Goal: Transaction & Acquisition: Obtain resource

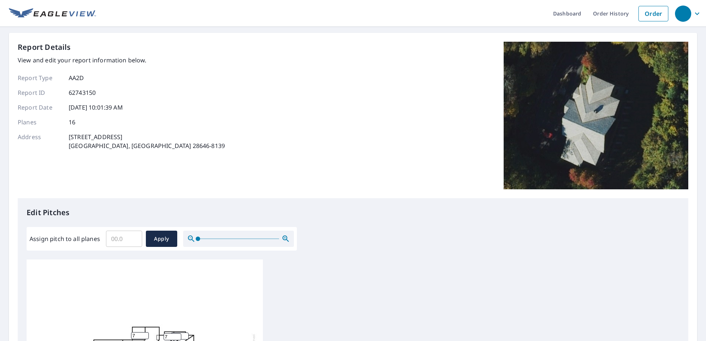
click at [127, 239] on input "Assign pitch to all planes" at bounding box center [124, 239] width 36 height 21
type input "5"
click at [159, 242] on span "Apply" at bounding box center [162, 239] width 20 height 9
type input "5"
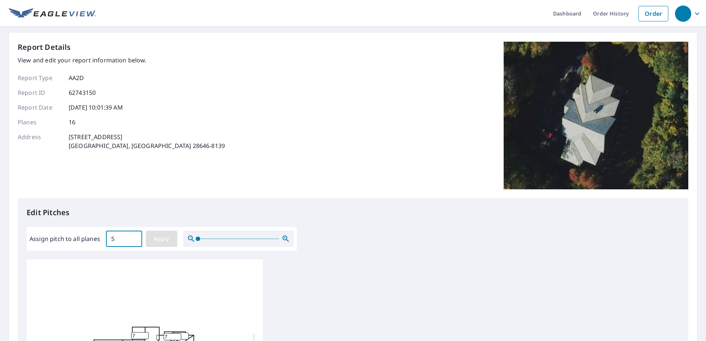
type input "5"
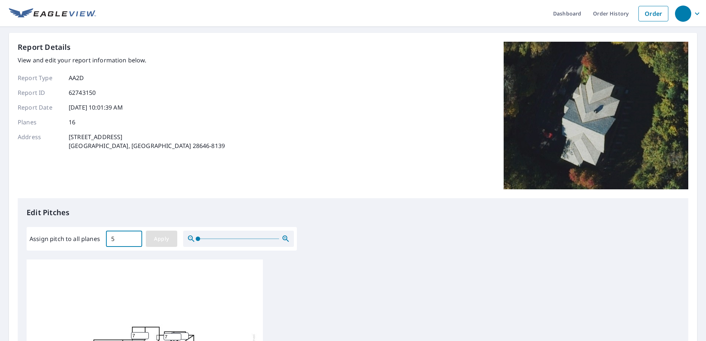
type input "5"
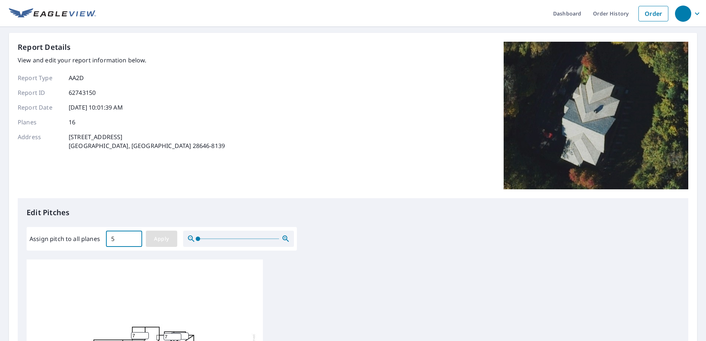
type input "5"
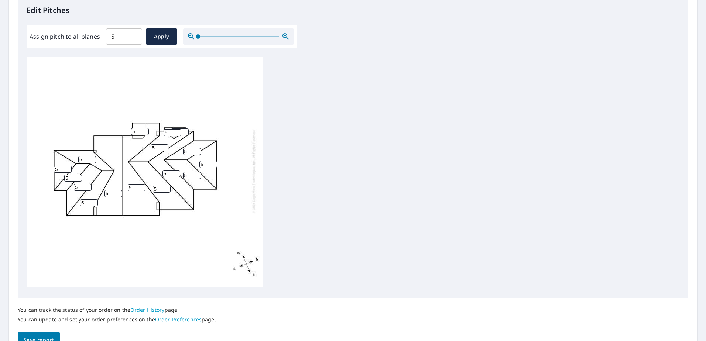
scroll to position [243, 0]
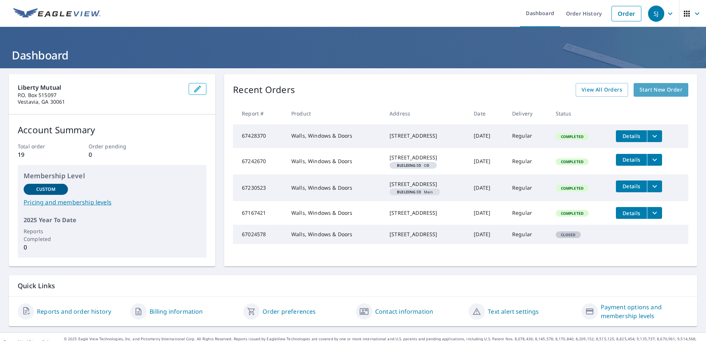
click at [654, 91] on span "Start New Order" at bounding box center [661, 89] width 43 height 9
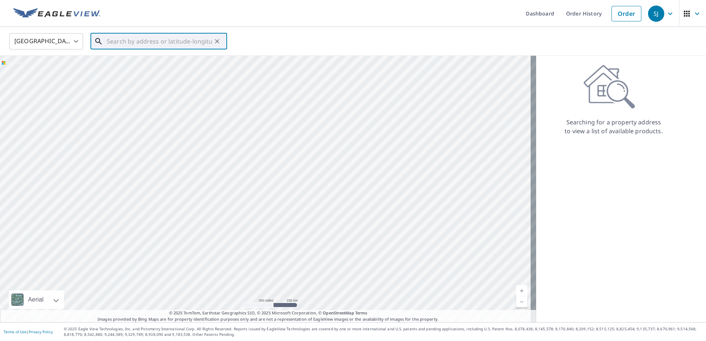
click at [126, 42] on input "text" at bounding box center [159, 41] width 105 height 21
paste input "[STREET_ADDRESS][PERSON_NAME]"
click at [140, 64] on span "[STREET_ADDRESS]" at bounding box center [163, 62] width 116 height 9
type input "[STREET_ADDRESS][PERSON_NAME]"
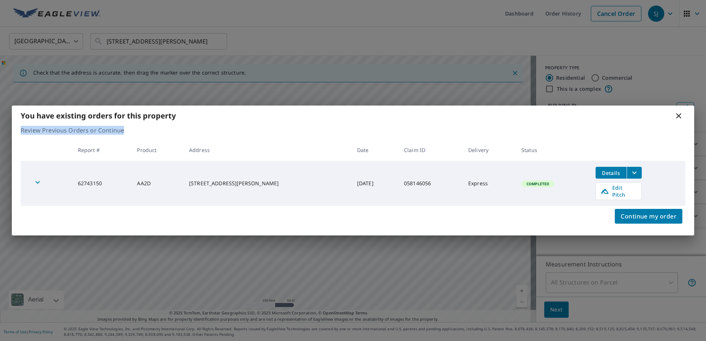
drag, startPoint x: 369, startPoint y: 116, endPoint x: 367, endPoint y: 135, distance: 18.9
click at [367, 135] on div "You have existing orders for this property Review Previous Orders or Continue R…" at bounding box center [353, 171] width 682 height 130
drag, startPoint x: 367, startPoint y: 135, endPoint x: 480, endPoint y: 116, distance: 114.6
click at [480, 116] on div "You have existing orders for this property" at bounding box center [353, 116] width 682 height 20
click at [634, 175] on icon "filesDropdownBtn-62743150" at bounding box center [634, 172] width 9 height 9
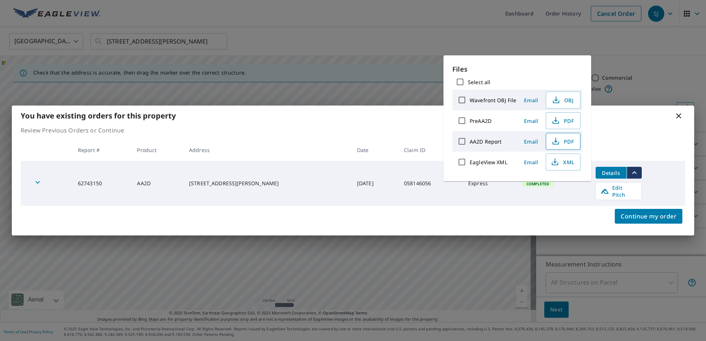
click at [569, 141] on span "PDF" at bounding box center [563, 141] width 24 height 9
click at [365, 131] on p "Review Previous Orders or Continue" at bounding box center [353, 130] width 665 height 9
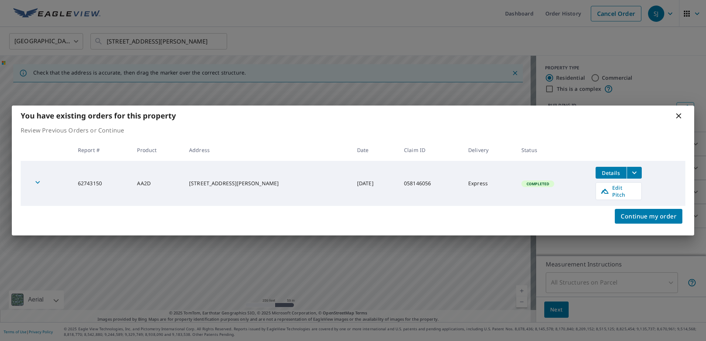
click at [678, 119] on icon at bounding box center [678, 115] width 5 height 5
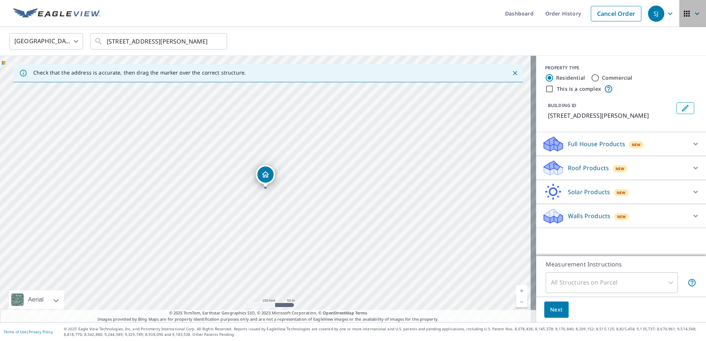
click at [693, 14] on icon "button" at bounding box center [697, 13] width 9 height 9
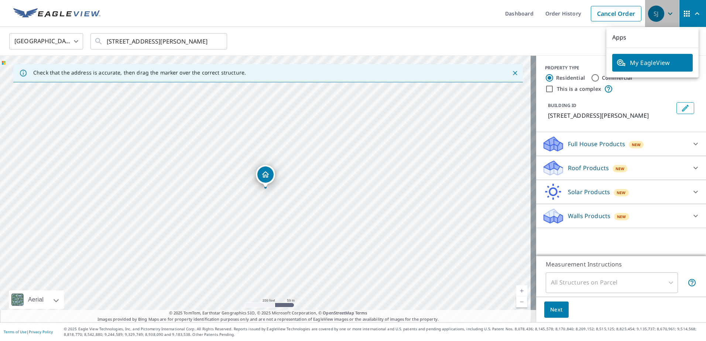
click at [666, 14] on icon "button" at bounding box center [670, 13] width 9 height 9
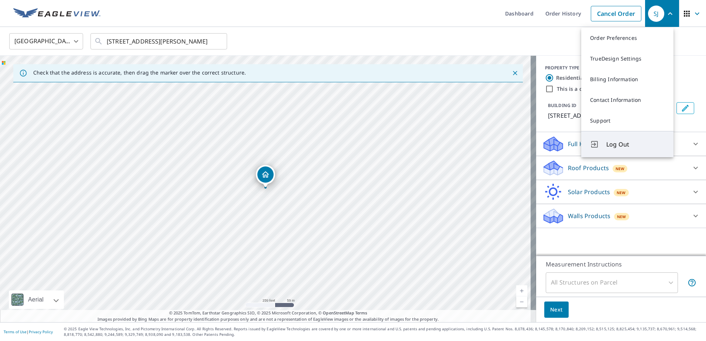
click at [620, 146] on span "Log Out" at bounding box center [635, 144] width 58 height 9
